Goal: Task Accomplishment & Management: Manage account settings

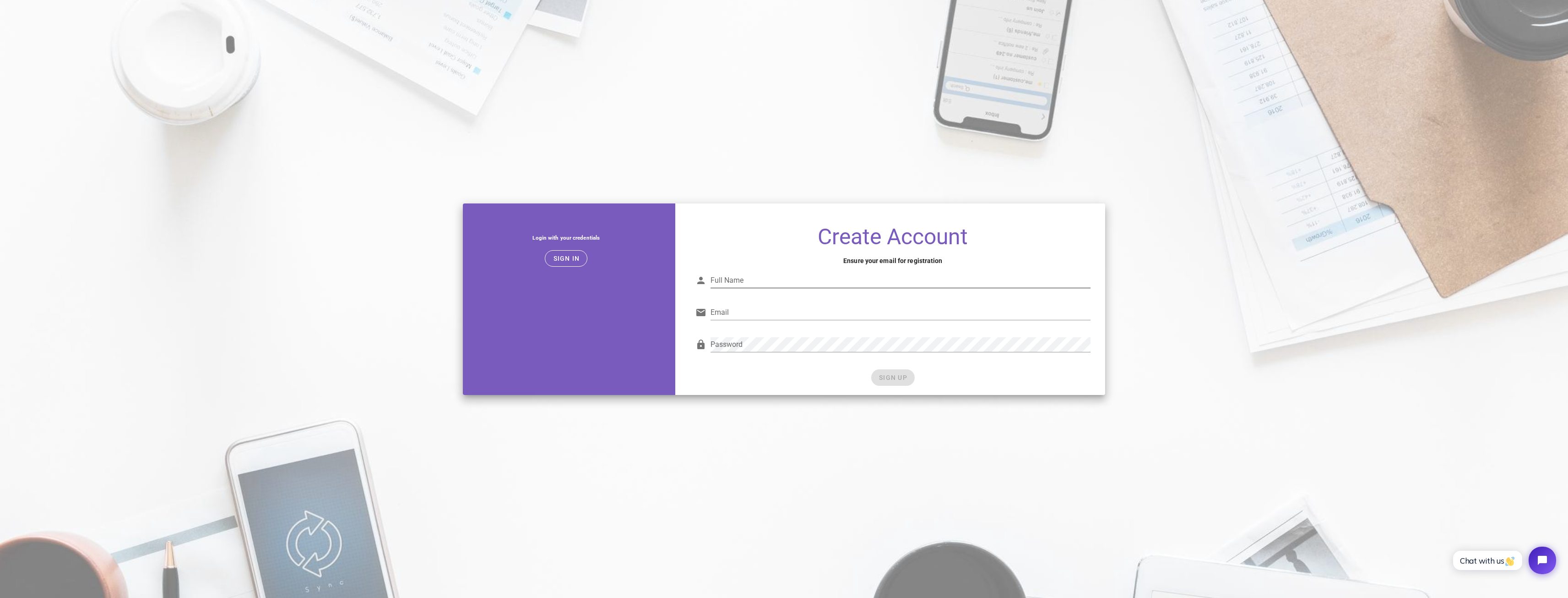
click at [750, 281] on input "Full Name" at bounding box center [900, 280] width 380 height 14
type input "Mayara"
click at [747, 314] on input "Email" at bounding box center [900, 312] width 380 height 14
type input "mayaramartinssd@gmail.com"
click at [768, 274] on input "Mayara" at bounding box center [900, 280] width 380 height 14
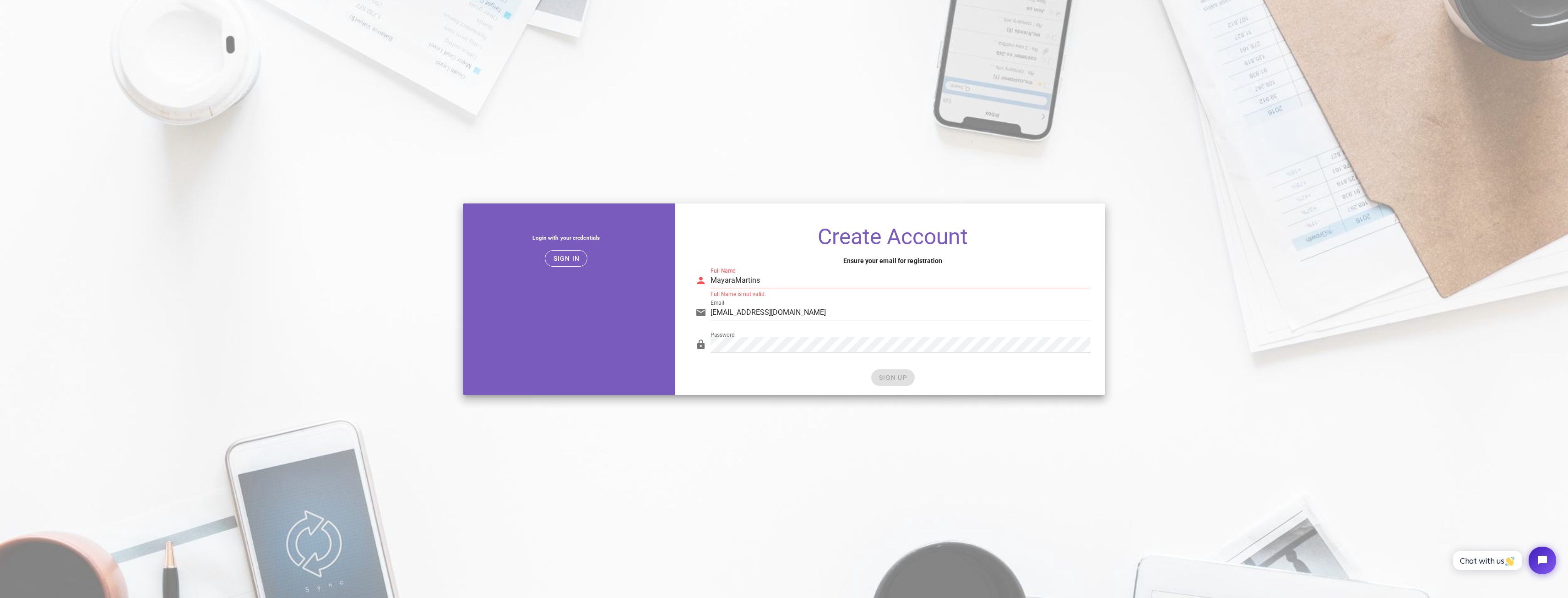
click at [768, 246] on h1 "Create Account" at bounding box center [892, 237] width 395 height 23
click at [735, 279] on input "MayaraMartins" at bounding box center [900, 280] width 380 height 14
click at [767, 278] on input "Mayara Martins" at bounding box center [900, 280] width 380 height 14
type input "Mayara Martins"
click at [899, 373] on button "SIGN UP" at bounding box center [893, 377] width 43 height 16
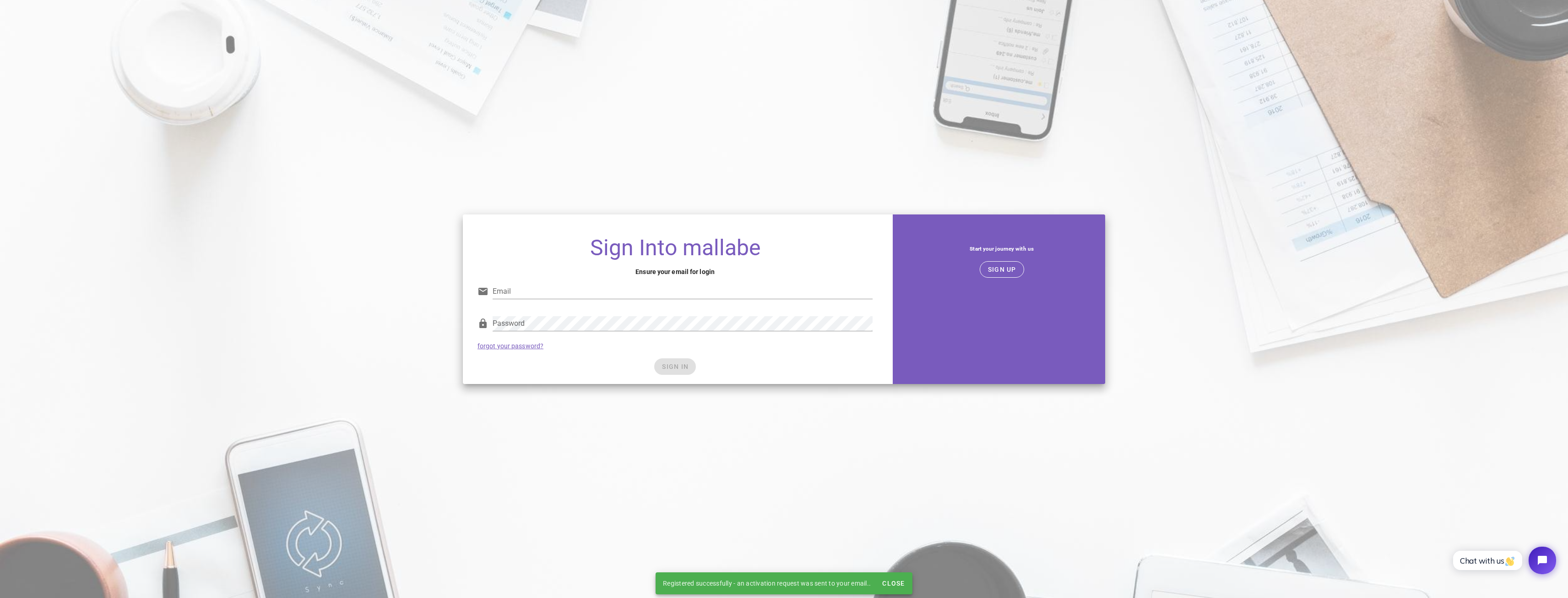
type input "mayaramartinssd@gmail.com"
click at [674, 363] on span "SIGN IN" at bounding box center [675, 366] width 27 height 7
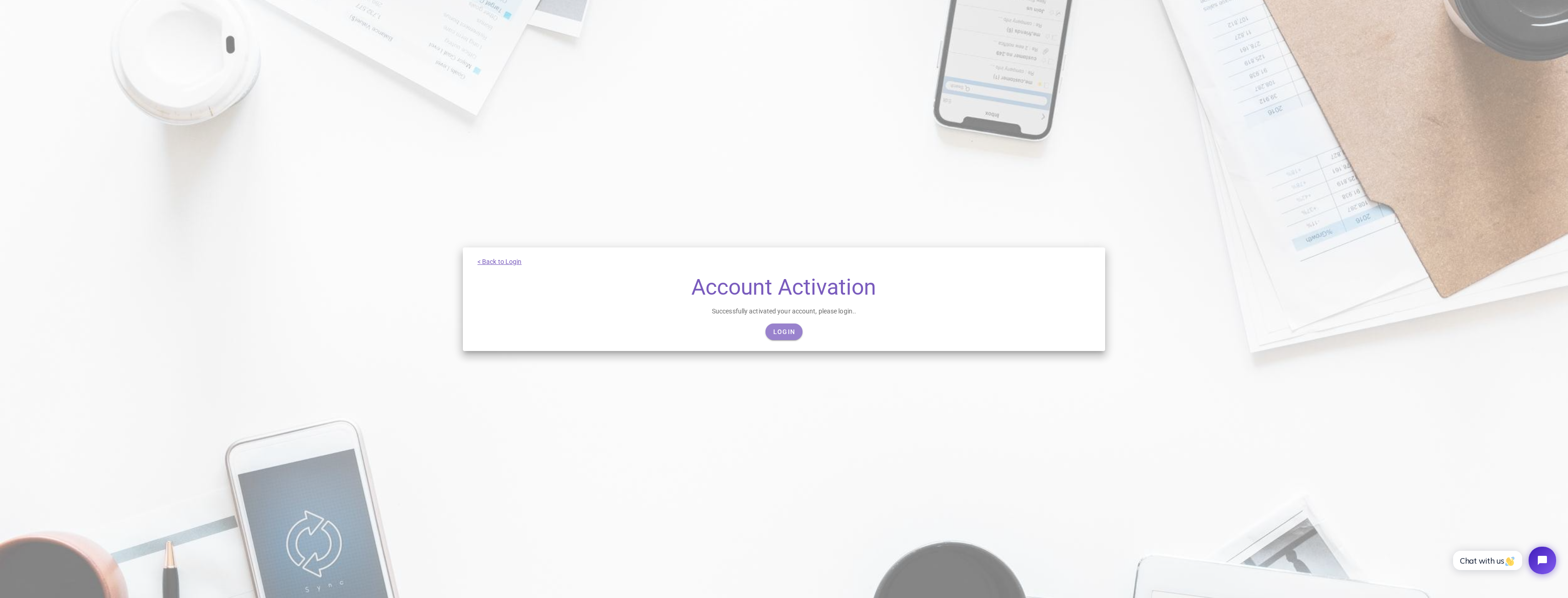
click at [787, 333] on span "Login" at bounding box center [784, 331] width 23 height 7
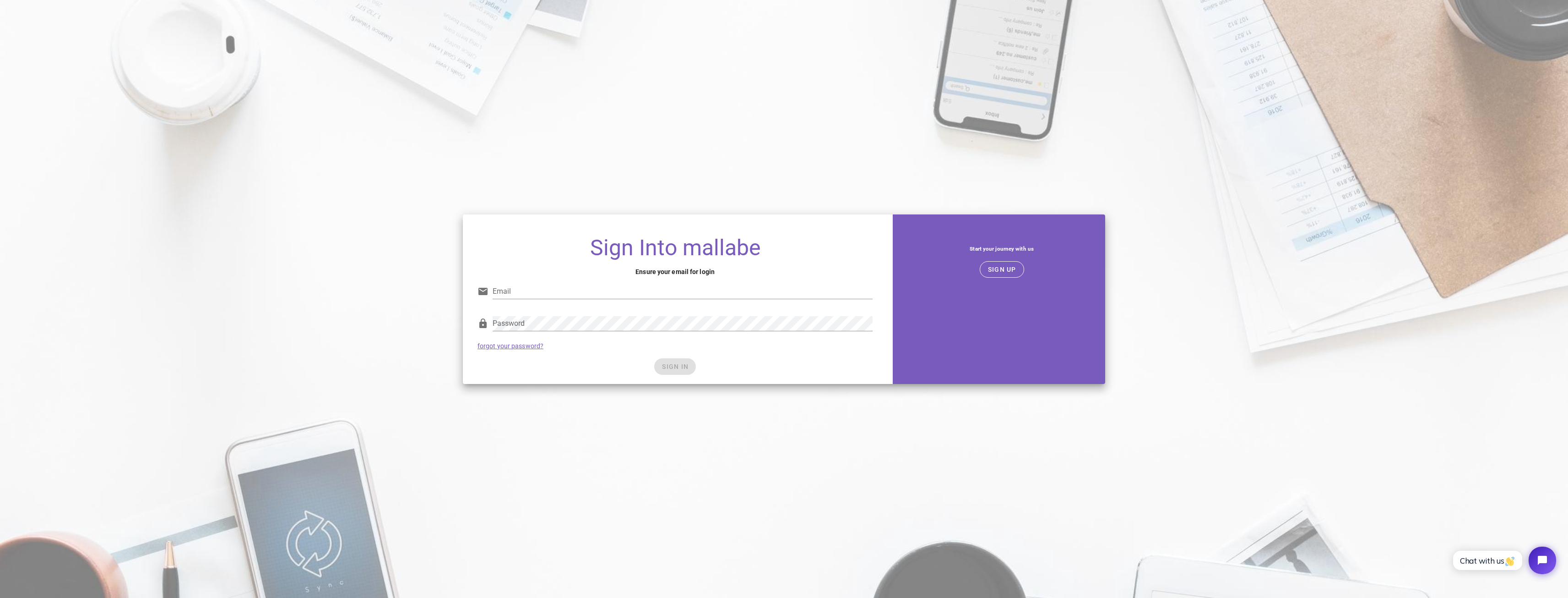
type input "mayaramartinssd@gmail.com"
click at [705, 349] on div "Password forgot your password?" at bounding box center [675, 332] width 406 height 47
click at [672, 366] on span "SIGN IN" at bounding box center [675, 366] width 27 height 7
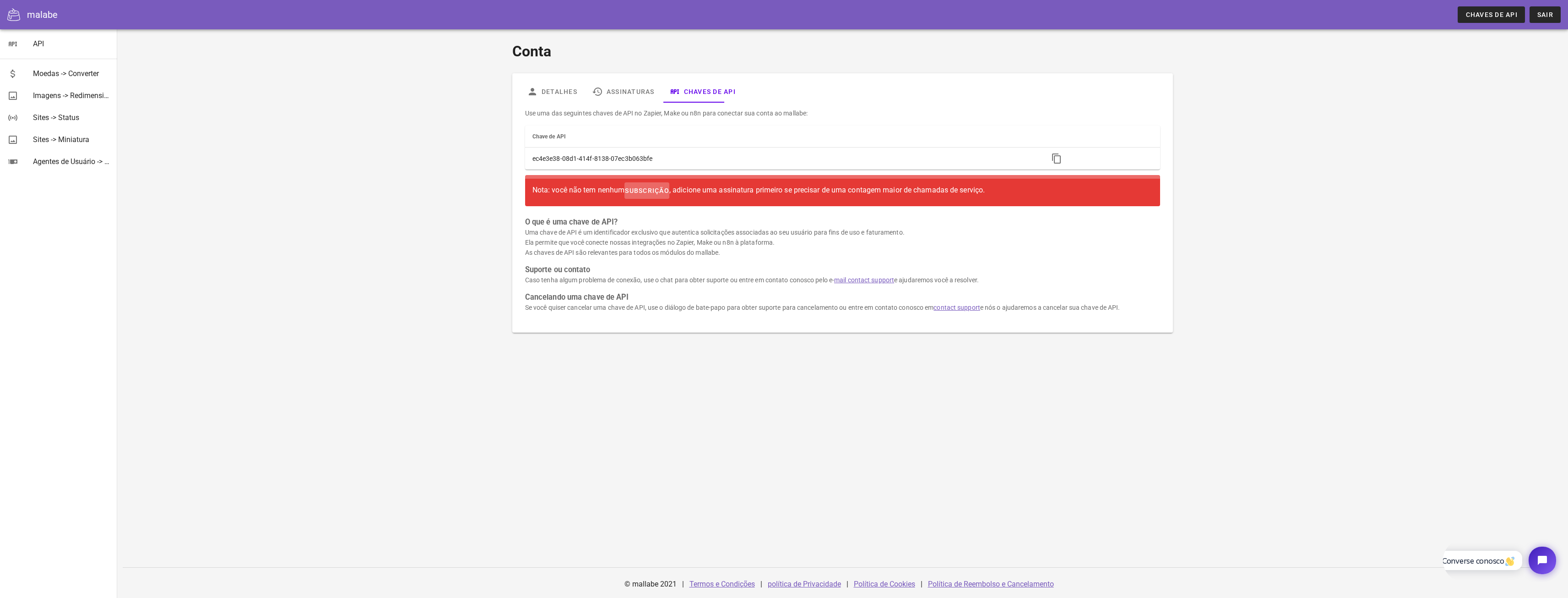
click at [661, 191] on font "subscrição" at bounding box center [647, 190] width 44 height 7
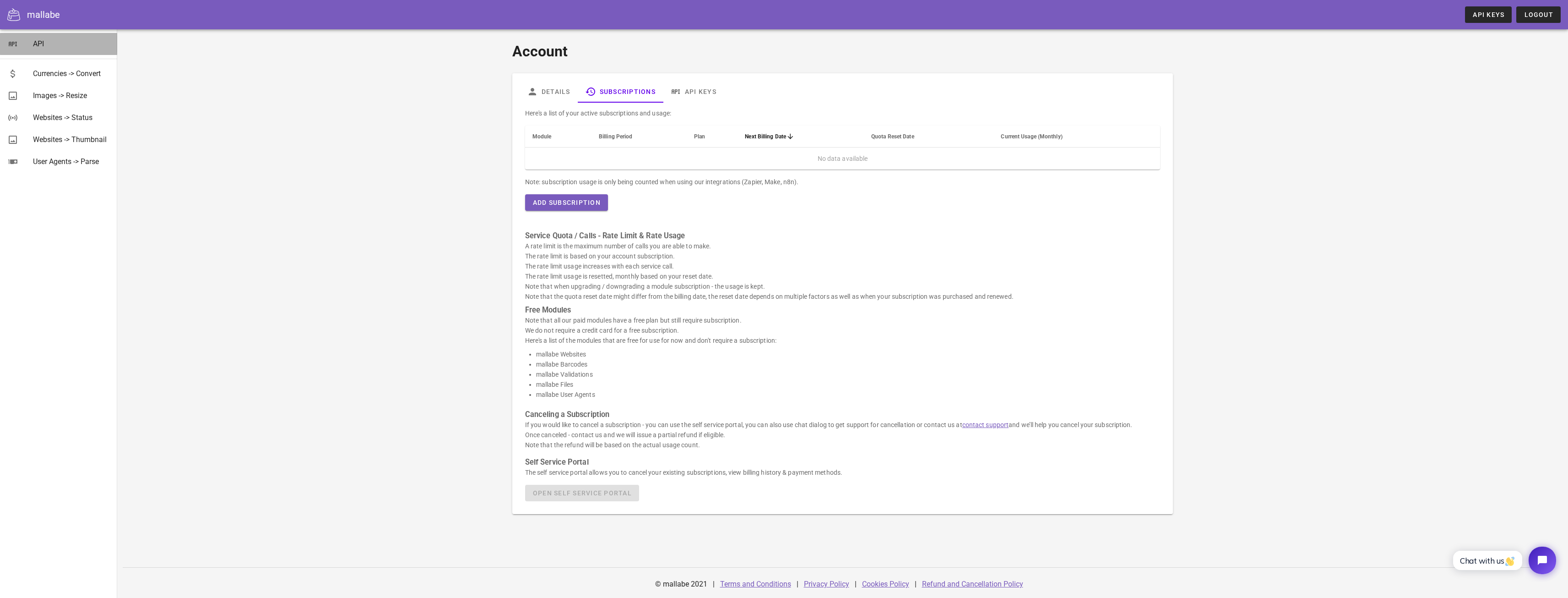
click at [38, 46] on div "API" at bounding box center [72, 43] width 77 height 9
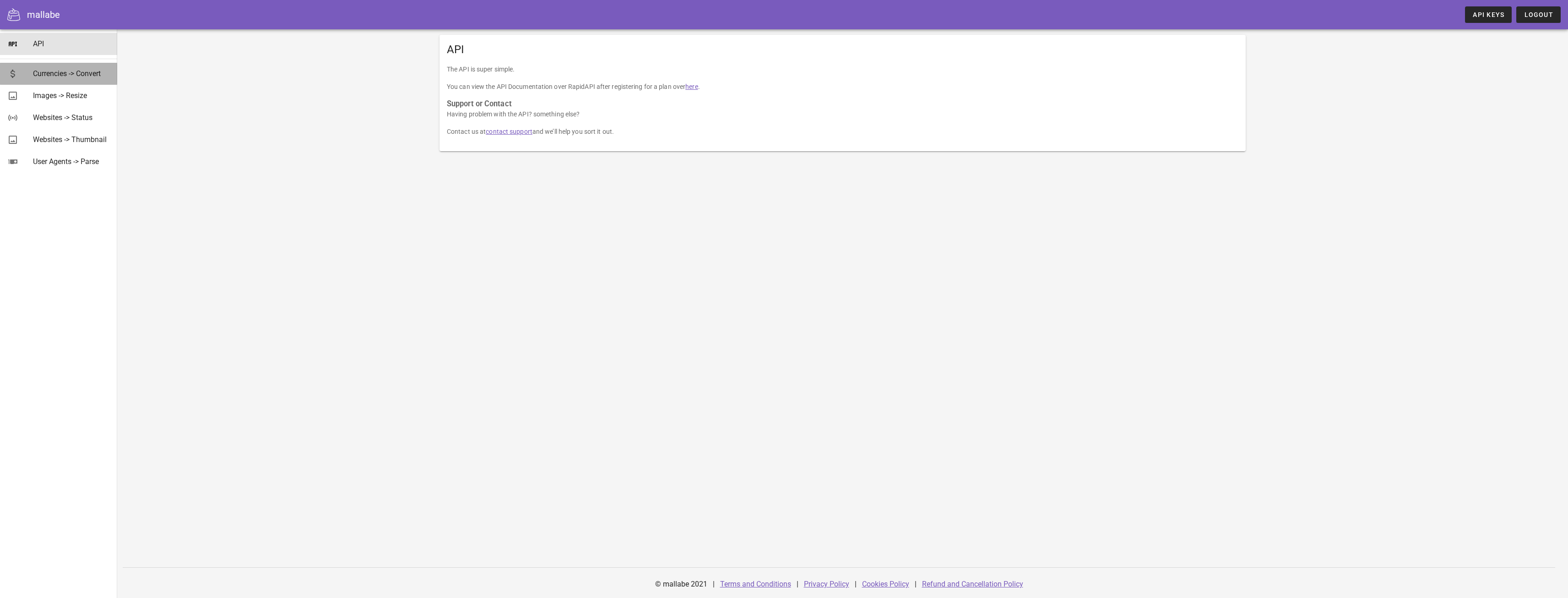
click at [81, 74] on div "Currencies -> Convert" at bounding box center [72, 73] width 77 height 9
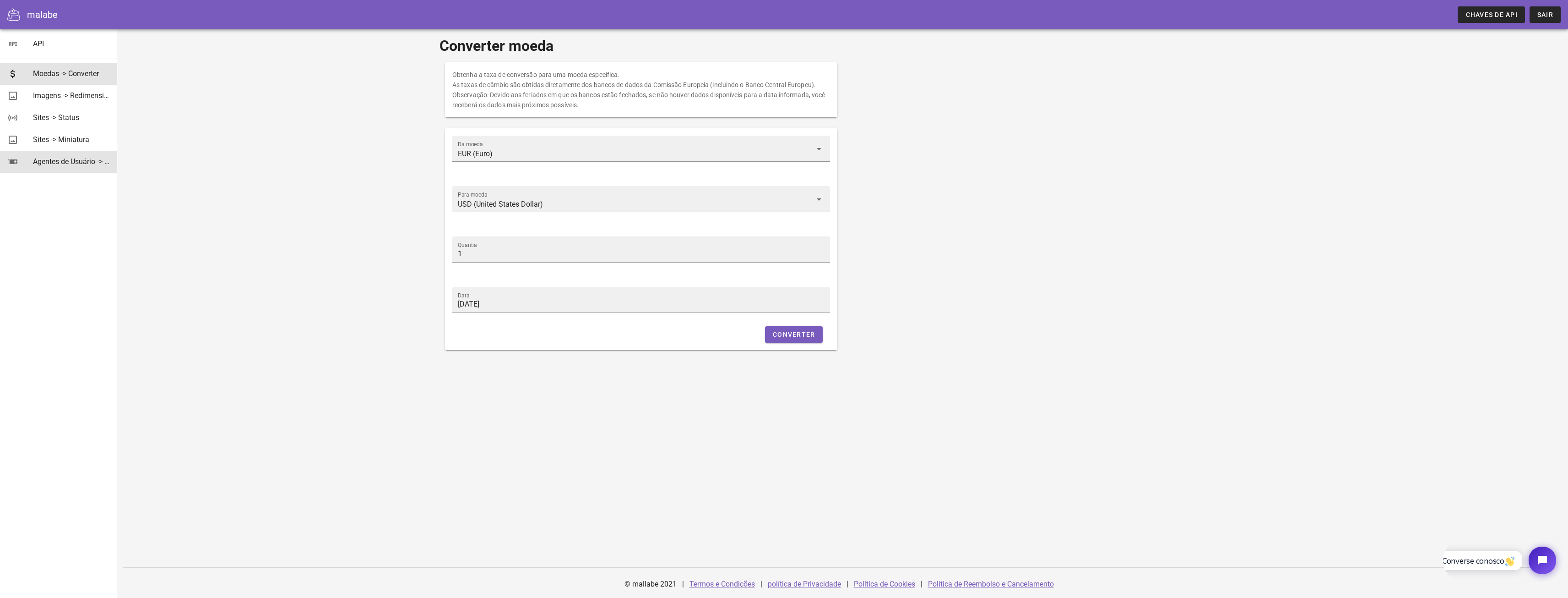
click at [79, 163] on font "Agentes de Usuário -> Analisar" at bounding box center [82, 161] width 98 height 9
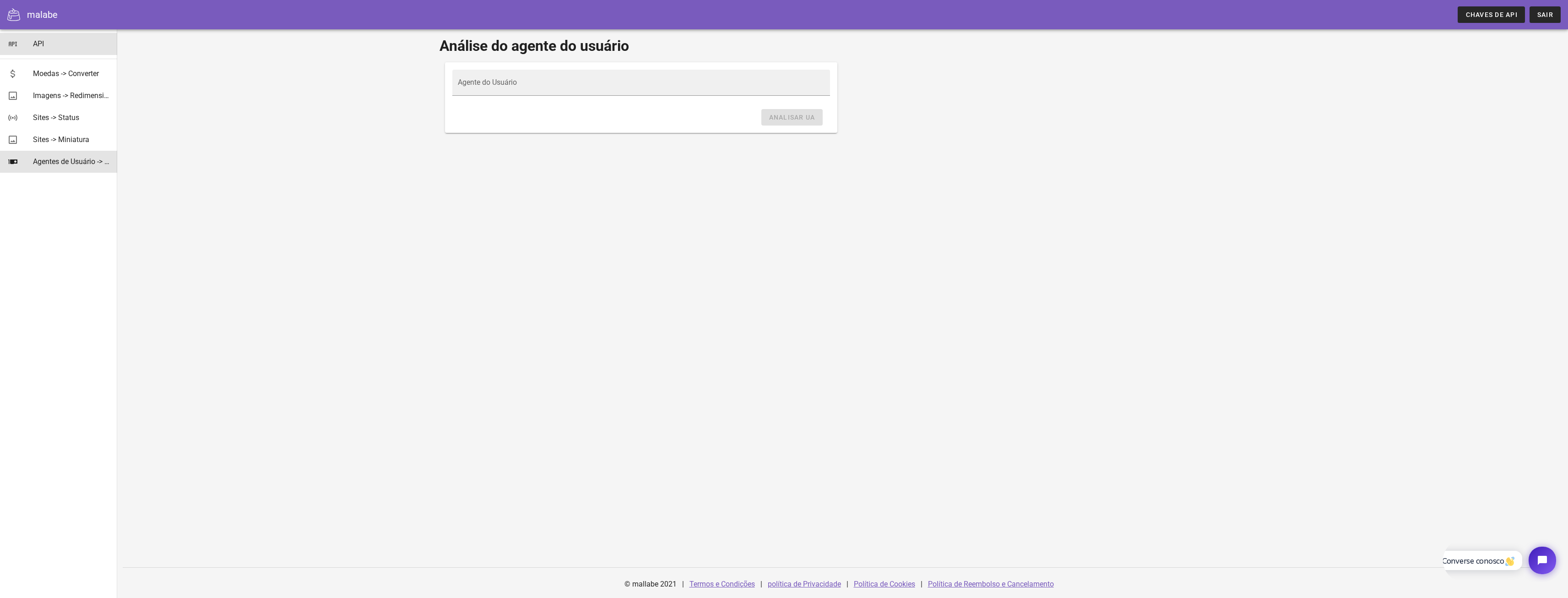
click at [36, 44] on font "API" at bounding box center [39, 43] width 11 height 9
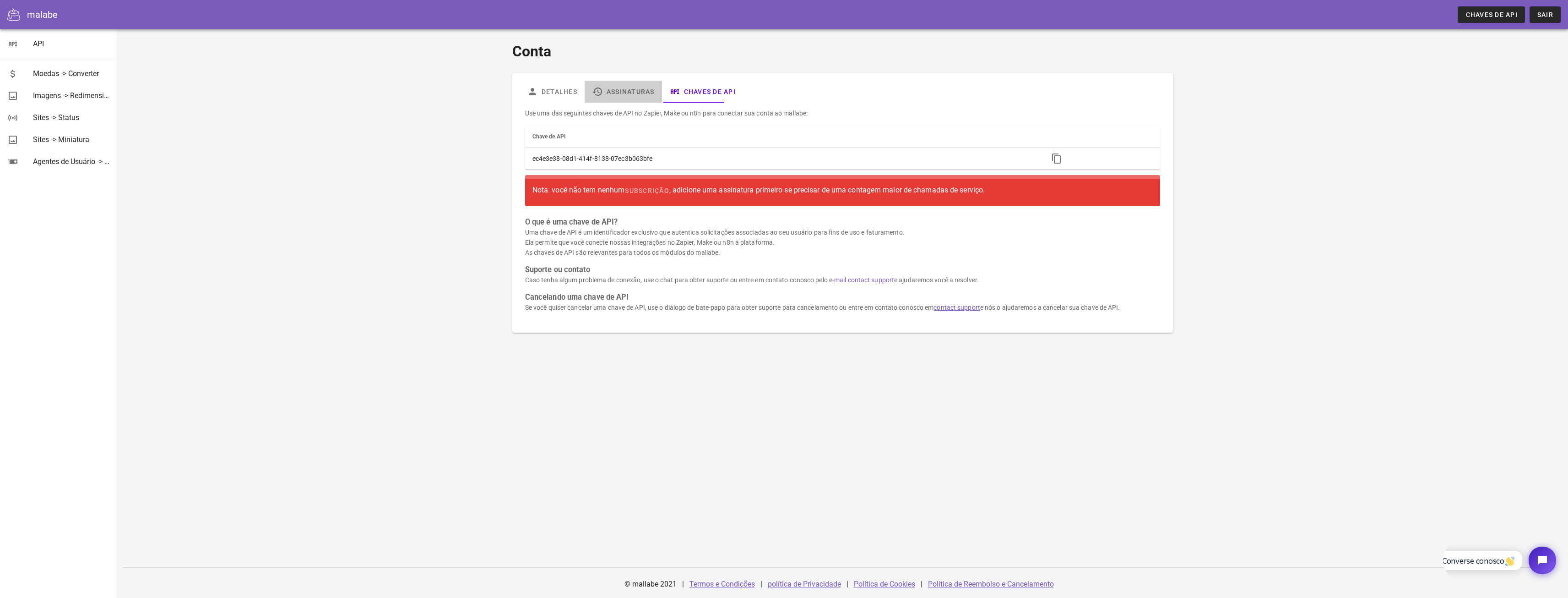
click at [637, 89] on font "Assinaturas" at bounding box center [631, 91] width 48 height 7
